Goal: Task Accomplishment & Management: Use online tool/utility

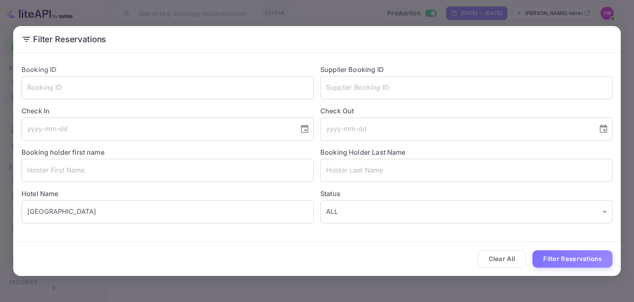
click at [511, 259] on button "Clear All" at bounding box center [502, 259] width 48 height 18
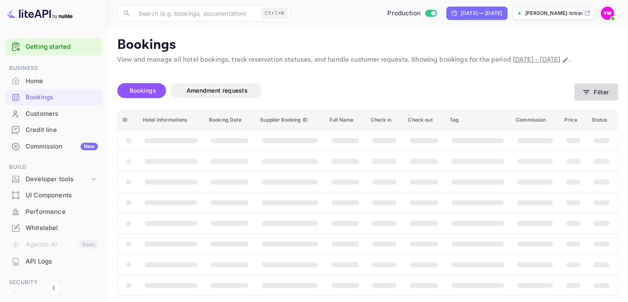
click at [611, 100] on button "Filter" at bounding box center [597, 91] width 44 height 17
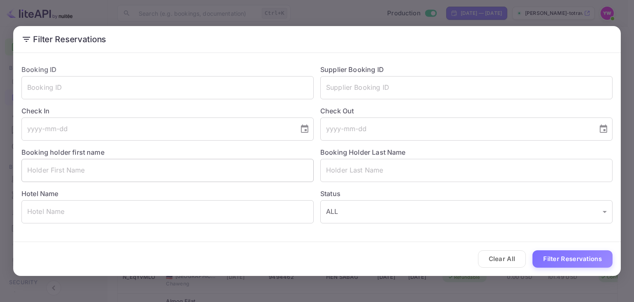
click at [179, 172] on input "text" at bounding box center [167, 170] width 292 height 23
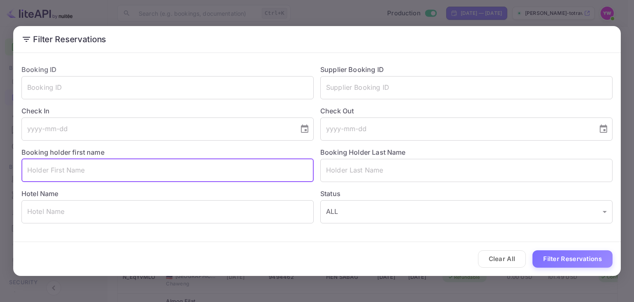
paste input "[PERSON_NAME]"
click at [61, 166] on input "[PERSON_NAME]" at bounding box center [167, 170] width 292 height 23
click at [61, 169] on input "LEONEL CRU" at bounding box center [167, 170] width 292 height 23
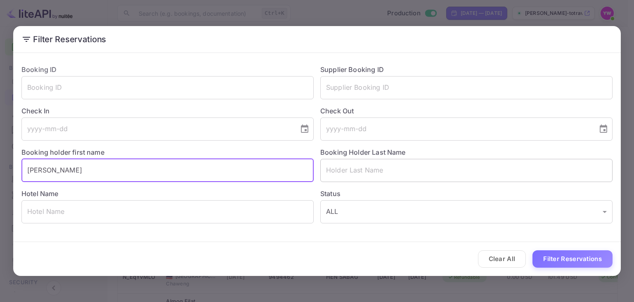
type input "LEONEL"
click at [365, 178] on input "text" at bounding box center [467, 170] width 292 height 23
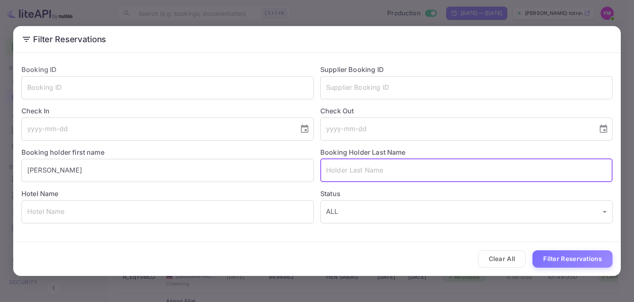
paste input "LEONEL CRUZ"
click at [344, 168] on input "LEONEL CRUZ" at bounding box center [467, 170] width 292 height 23
click at [344, 169] on input "LEONEL CRUZ" at bounding box center [467, 170] width 292 height 23
type input "CRUZ"
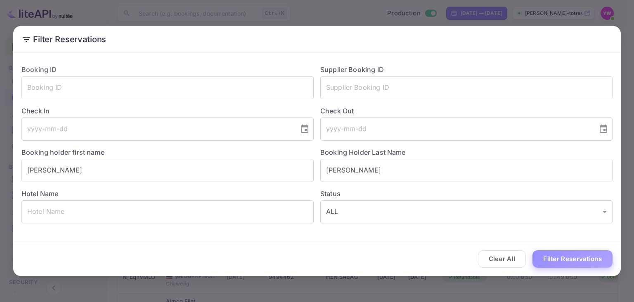
click at [573, 259] on button "Filter Reservations" at bounding box center [573, 259] width 80 height 18
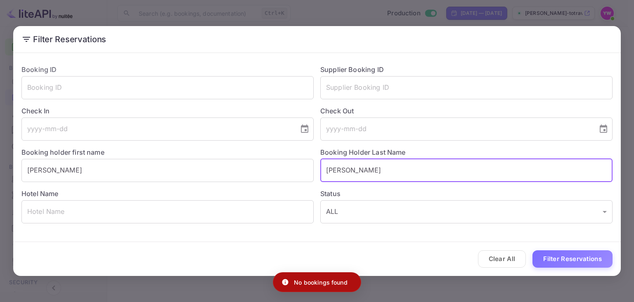
drag, startPoint x: 337, startPoint y: 172, endPoint x: 340, endPoint y: 177, distance: 6.2
click at [274, 170] on div "Booking ID ​ Supplier Booking ID ​ Check In ​ Check Out ​ Booking holder first …" at bounding box center [314, 140] width 598 height 165
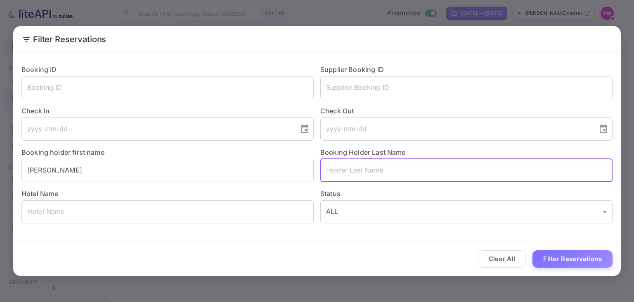
paste input "LEONEL CRUZ"
drag, startPoint x: 356, startPoint y: 168, endPoint x: 276, endPoint y: 175, distance: 79.6
click at [276, 175] on div "Booking ID ​ Supplier Booking ID ​ Check In ​ Check Out ​ Booking holder first …" at bounding box center [314, 140] width 598 height 165
type input "CRUZ"
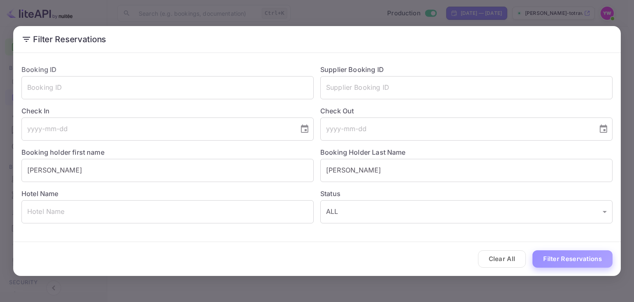
click at [585, 258] on button "Filter Reservations" at bounding box center [573, 259] width 80 height 18
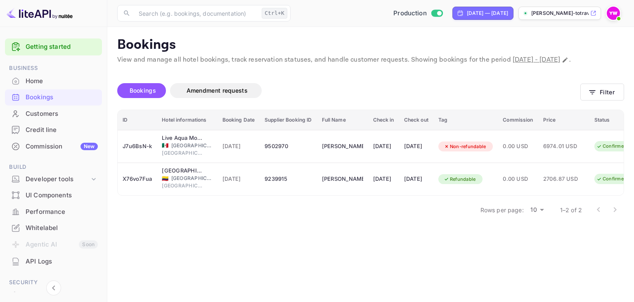
scroll to position [0, 41]
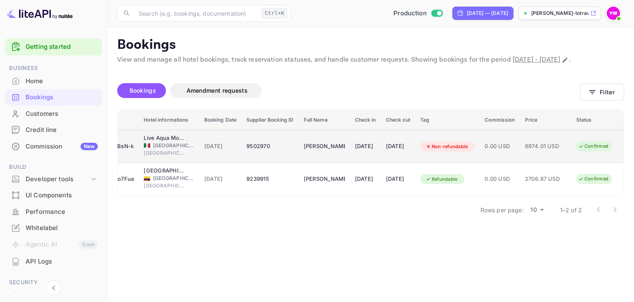
click at [356, 153] on div "19 Sep 2025" at bounding box center [365, 146] width 21 height 13
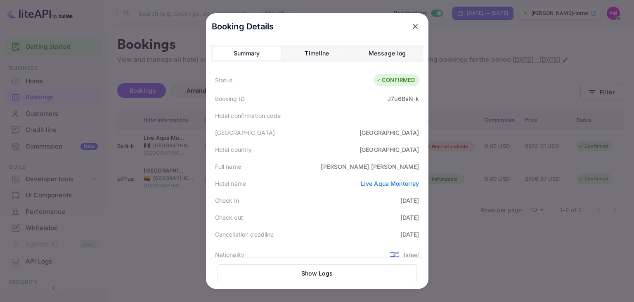
scroll to position [0, 0]
click at [411, 24] on icon "close" at bounding box center [415, 26] width 8 height 8
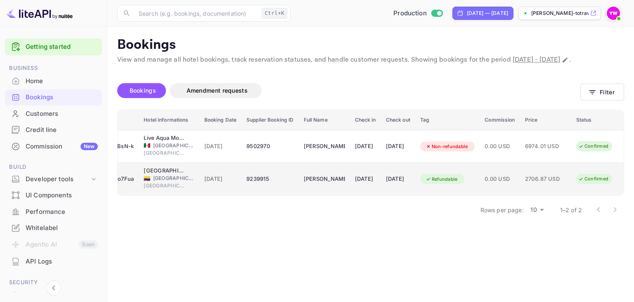
click at [356, 185] on div "13 Sep 2025" at bounding box center [365, 178] width 21 height 13
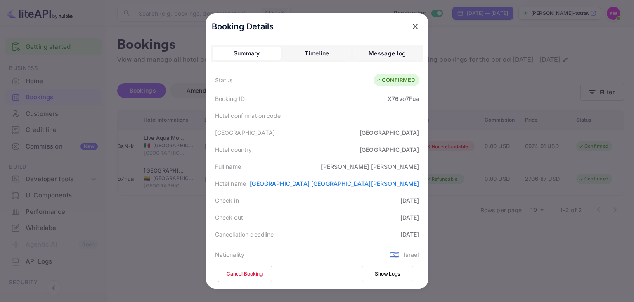
click at [412, 28] on icon "close" at bounding box center [415, 26] width 8 height 8
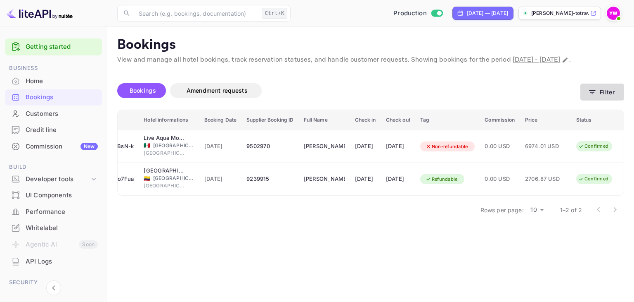
click at [624, 100] on button "Filter" at bounding box center [603, 91] width 44 height 17
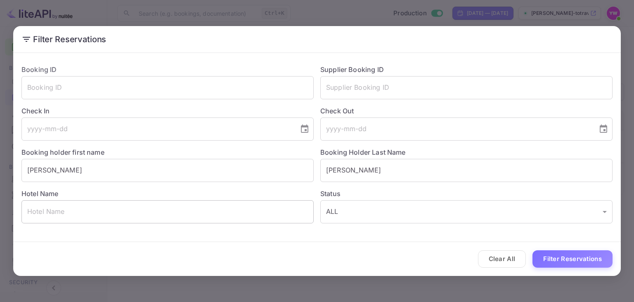
click at [119, 207] on input "text" at bounding box center [167, 211] width 292 height 23
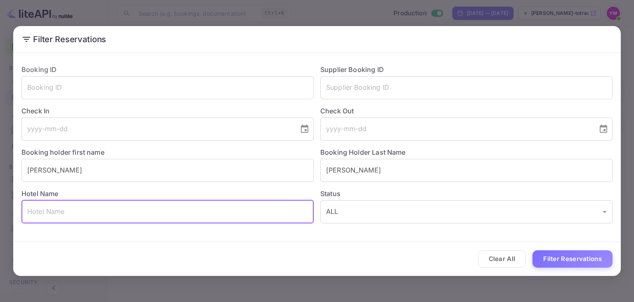
paste input "JW Marriott Hotel Monterrey Valle"
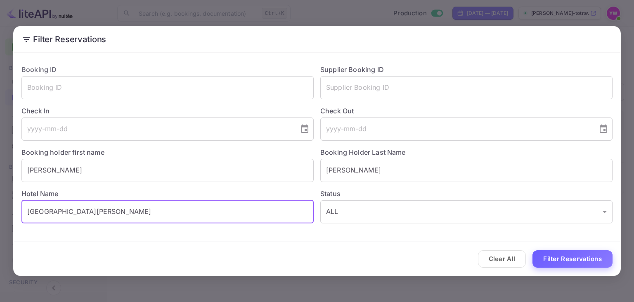
type input "JW Marriott Hotel Monterrey Valle"
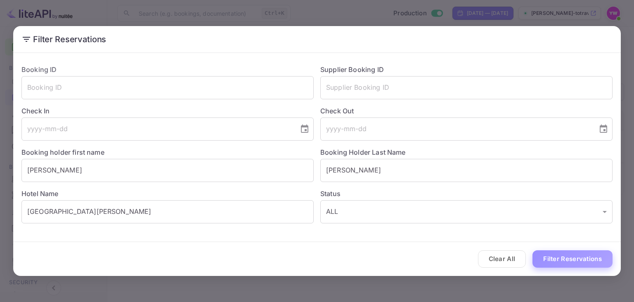
click at [569, 265] on button "Filter Reservations" at bounding box center [573, 259] width 80 height 18
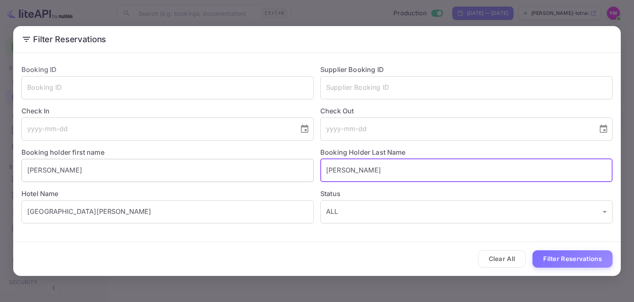
drag, startPoint x: 416, startPoint y: 169, endPoint x: 233, endPoint y: 171, distance: 183.0
click at [233, 171] on div "Booking ID ​ Supplier Booking ID ​ Check In ​ Check Out ​ Booking holder first …" at bounding box center [314, 140] width 598 height 165
drag, startPoint x: 158, startPoint y: 176, endPoint x: 0, endPoint y: 176, distance: 157.8
click at [0, 176] on div "Filter Reservations Booking ID ​ Supplier Booking ID ​ Check In ​ Check Out ​ B…" at bounding box center [317, 151] width 634 height 302
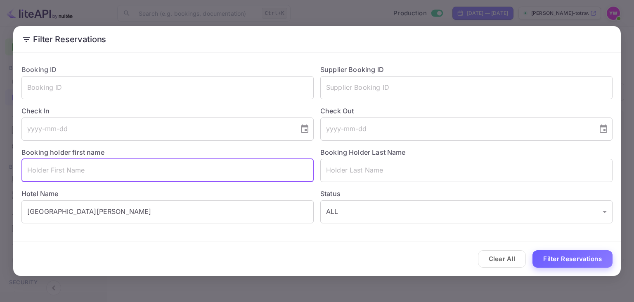
click at [579, 258] on button "Filter Reservations" at bounding box center [573, 259] width 80 height 18
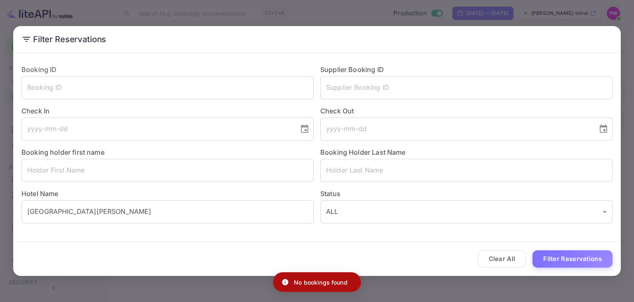
click at [628, 65] on div "Filter Reservations Booking ID ​ Supplier Booking ID ​ Check In ​ Check Out ​ B…" at bounding box center [317, 151] width 634 height 302
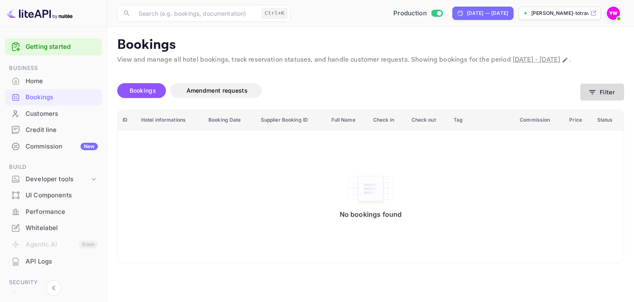
click at [605, 100] on button "Filter" at bounding box center [603, 91] width 44 height 17
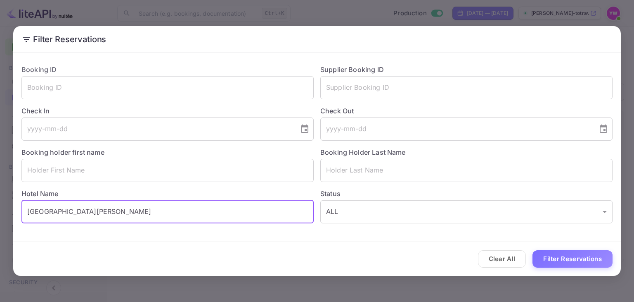
drag, startPoint x: 169, startPoint y: 211, endPoint x: 0, endPoint y: 209, distance: 169.4
click at [0, 209] on div "Filter Reservations Booking ID ​ Supplier Booking ID ​ Check In ​ Check Out ​ B…" at bounding box center [317, 151] width 634 height 302
click at [628, 104] on div "Filter Reservations Booking ID ​ Supplier Booking ID ​ Check In ​ Check Out ​ B…" at bounding box center [317, 151] width 634 height 302
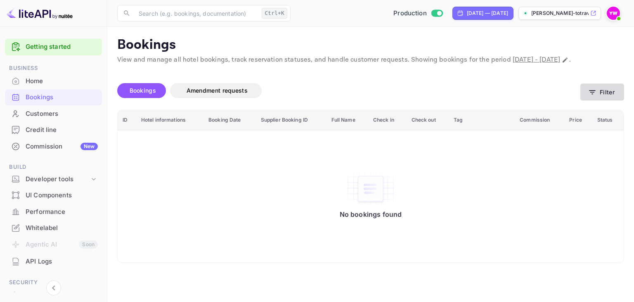
click at [594, 100] on button "Filter" at bounding box center [603, 91] width 44 height 17
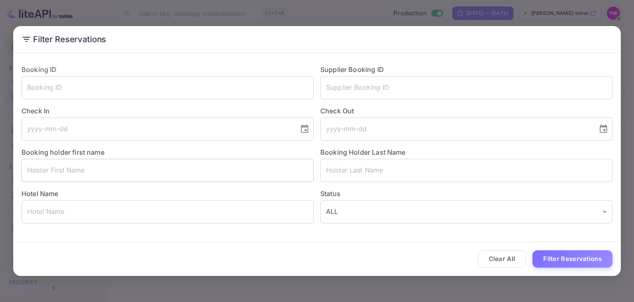
click at [169, 165] on input "text" at bounding box center [167, 170] width 292 height 23
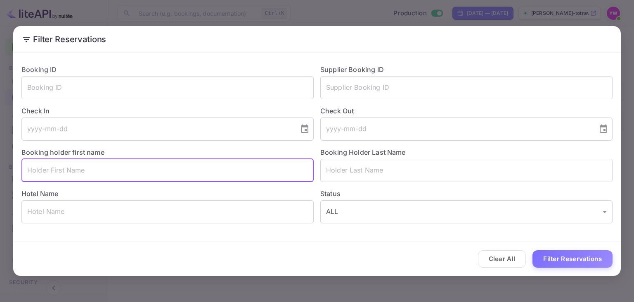
paste input "LEONEL CRUZ"
drag, startPoint x: 88, startPoint y: 167, endPoint x: 52, endPoint y: 167, distance: 35.1
click at [52, 167] on input "LEONEL CRUZ" at bounding box center [167, 170] width 292 height 23
type input "LEONEL"
click at [330, 169] on input "text" at bounding box center [467, 170] width 292 height 23
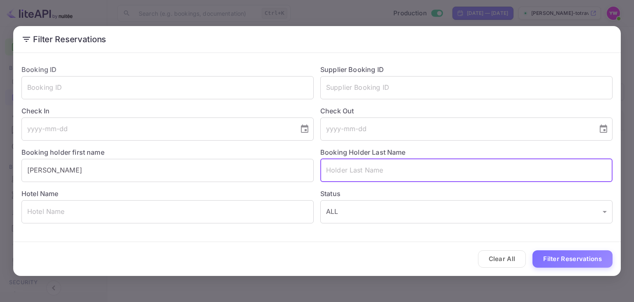
paste input "LEONEL CRUZ"
drag, startPoint x: 356, startPoint y: 167, endPoint x: 268, endPoint y: 171, distance: 87.6
click at [268, 171] on div "Booking ID ​ Supplier Booking ID ​ Check In ​ Check Out ​ Booking holder first …" at bounding box center [314, 140] width 598 height 165
type input "CRUZ"
click at [585, 256] on button "Filter Reservations" at bounding box center [573, 259] width 80 height 18
